Goal: Check status

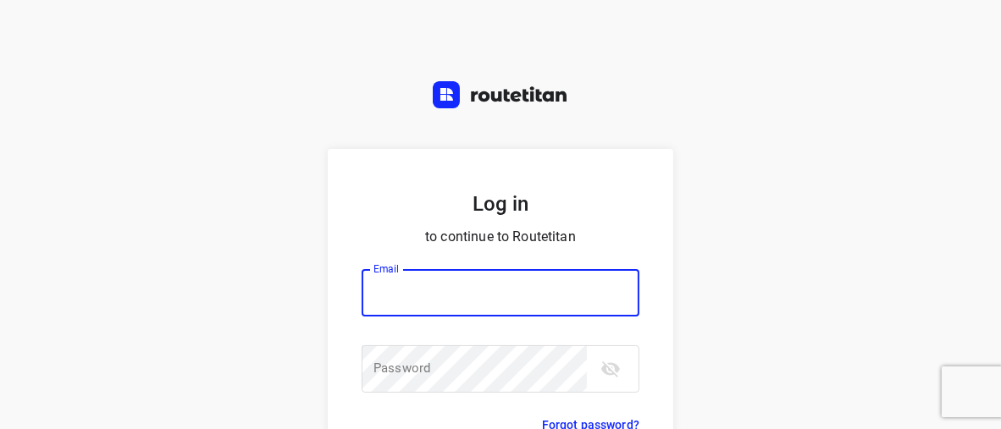
type input "horeca@kaddour.nl"
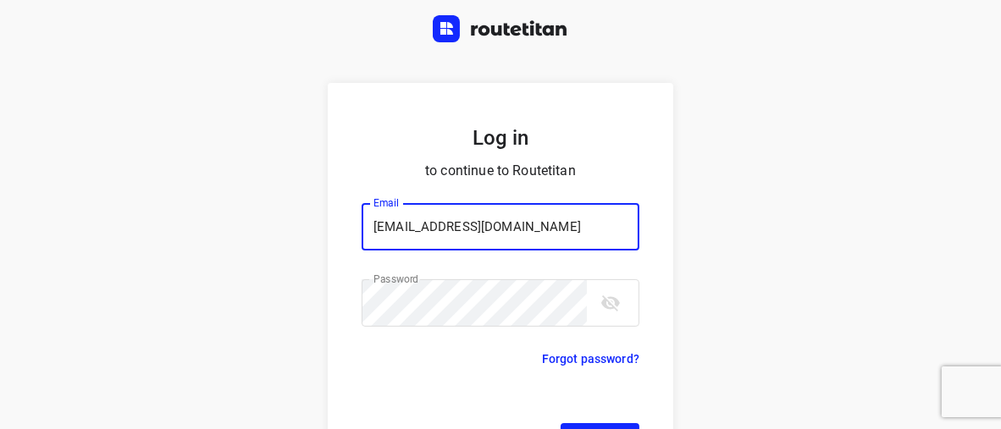
scroll to position [130, 0]
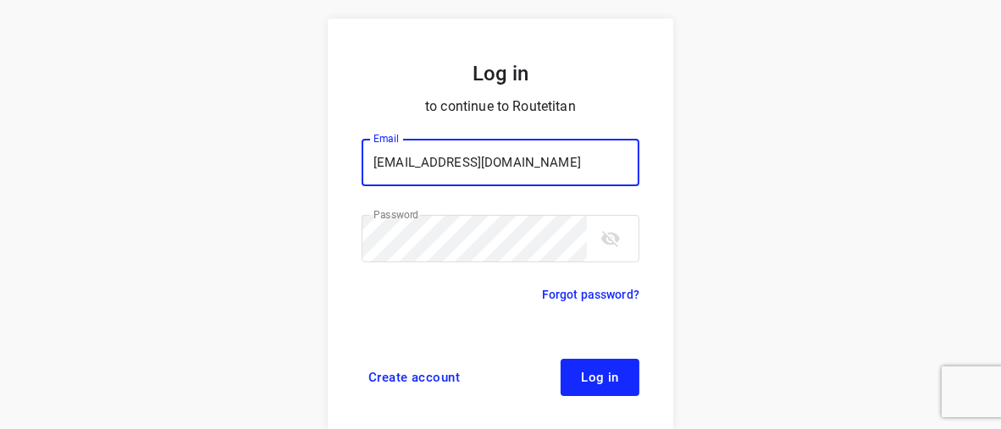
click at [581, 378] on span "Log in" at bounding box center [600, 378] width 38 height 14
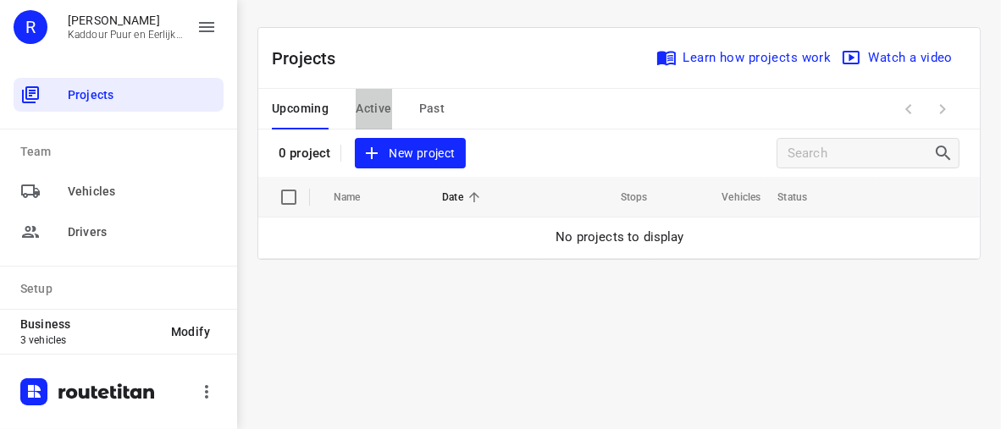
click at [375, 110] on span "Active" at bounding box center [374, 108] width 36 height 21
click at [444, 102] on div "Upcoming Active Past" at bounding box center [372, 109] width 200 height 41
click at [436, 106] on span "Past" at bounding box center [432, 108] width 26 height 21
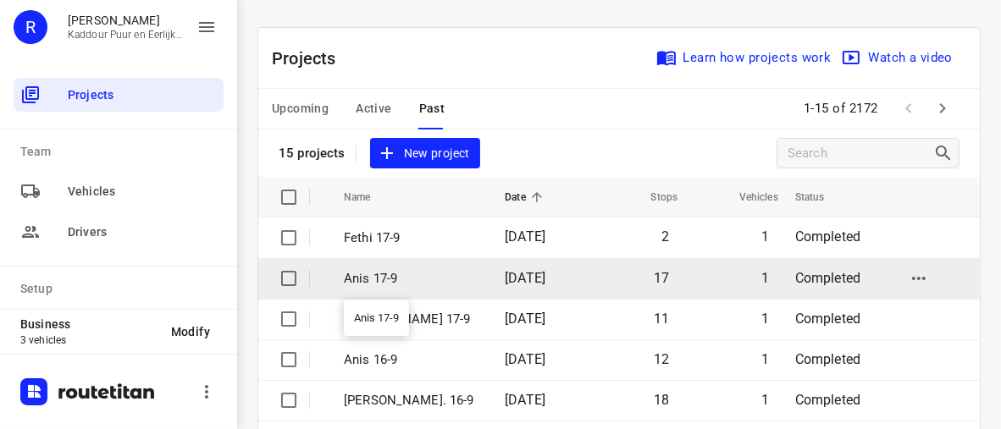
click at [358, 273] on p "Anis 17-9" at bounding box center [411, 278] width 135 height 19
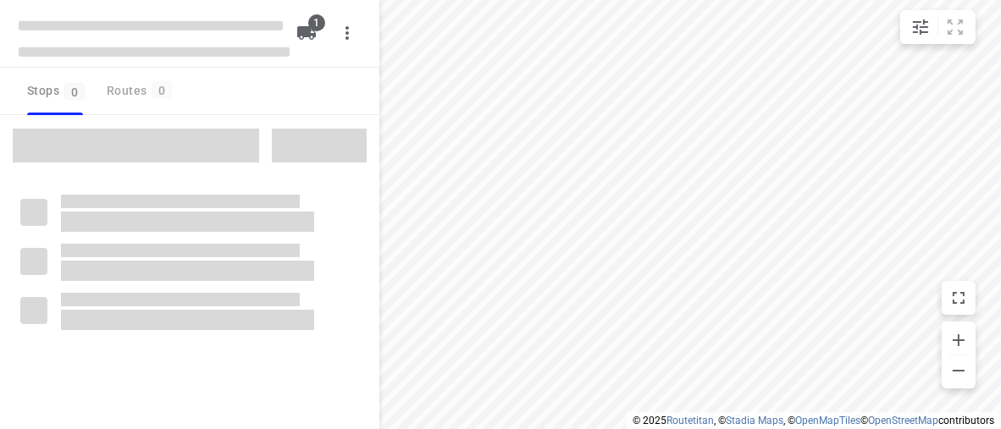
type input "distance"
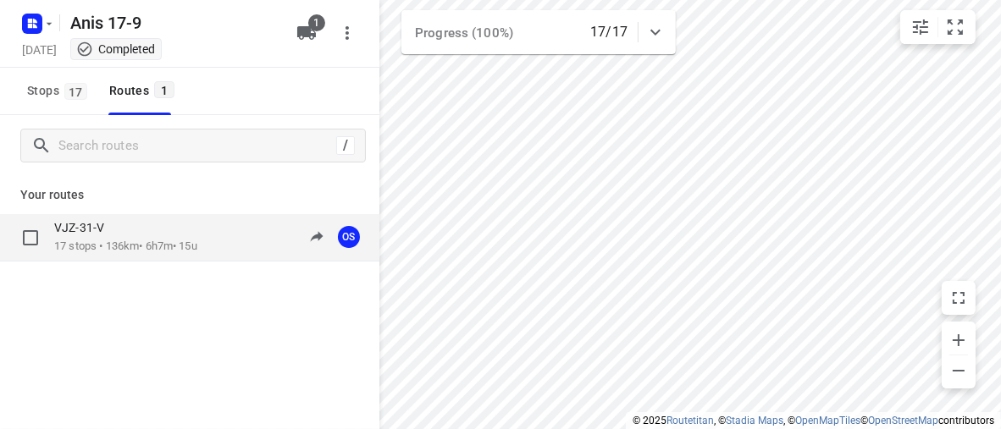
click at [190, 232] on div "VJZ-31-V" at bounding box center [125, 229] width 143 height 19
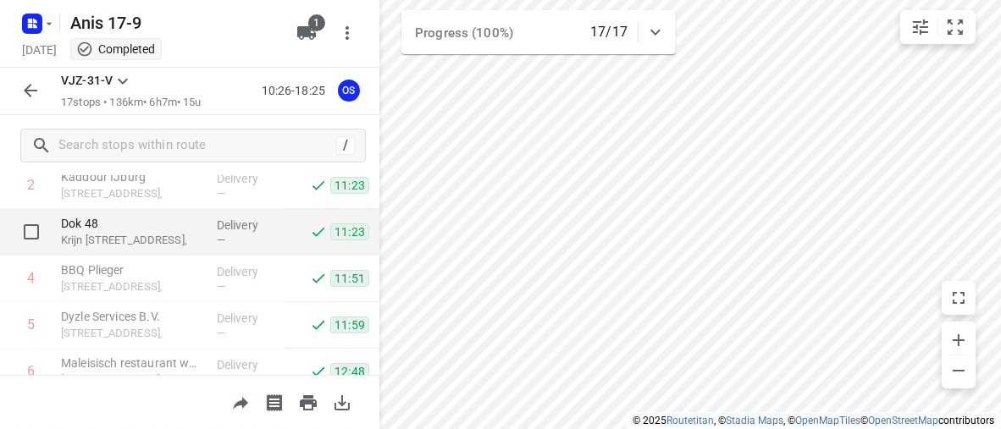
scroll to position [169, 0]
